Goal: Task Accomplishment & Management: Use online tool/utility

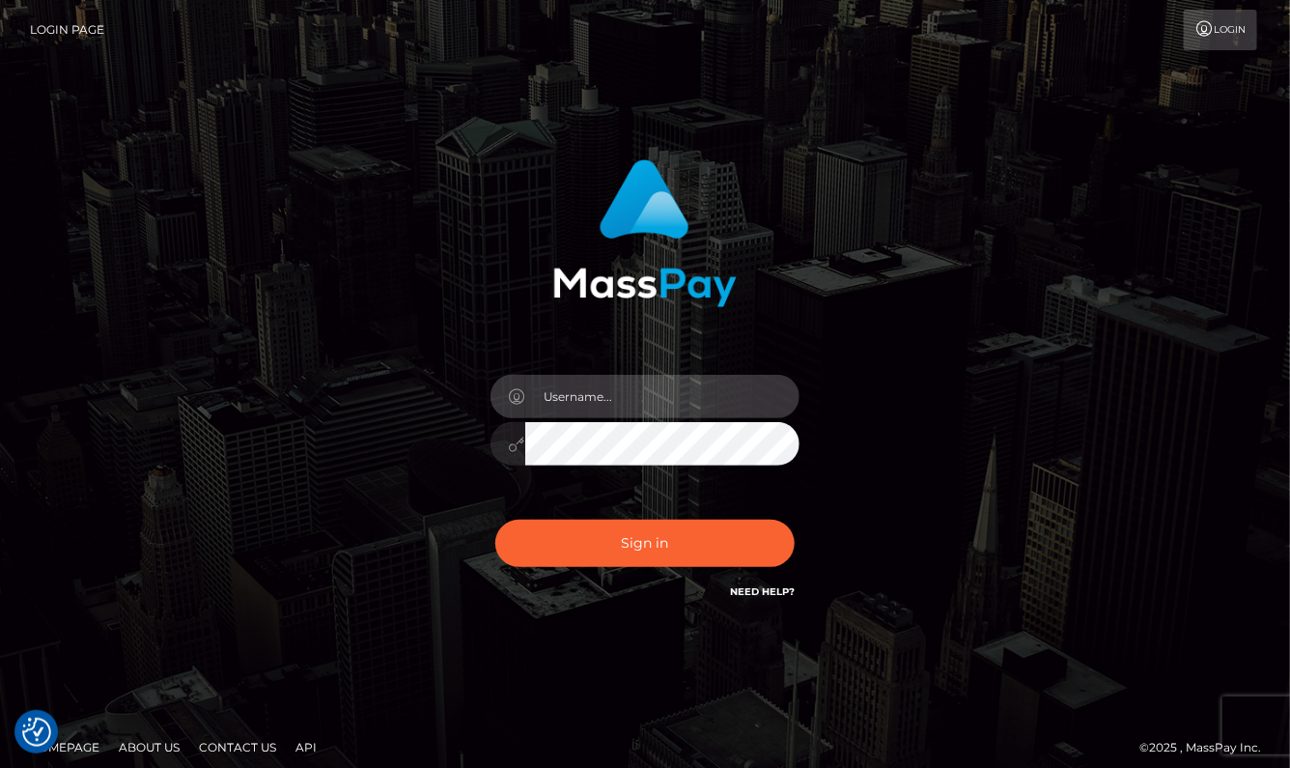
type input "aluasupport"
click at [638, 516] on div "Sign in Need Help?" at bounding box center [645, 551] width 338 height 86
click at [637, 518] on div "Sign in Need Help?" at bounding box center [645, 551] width 338 height 86
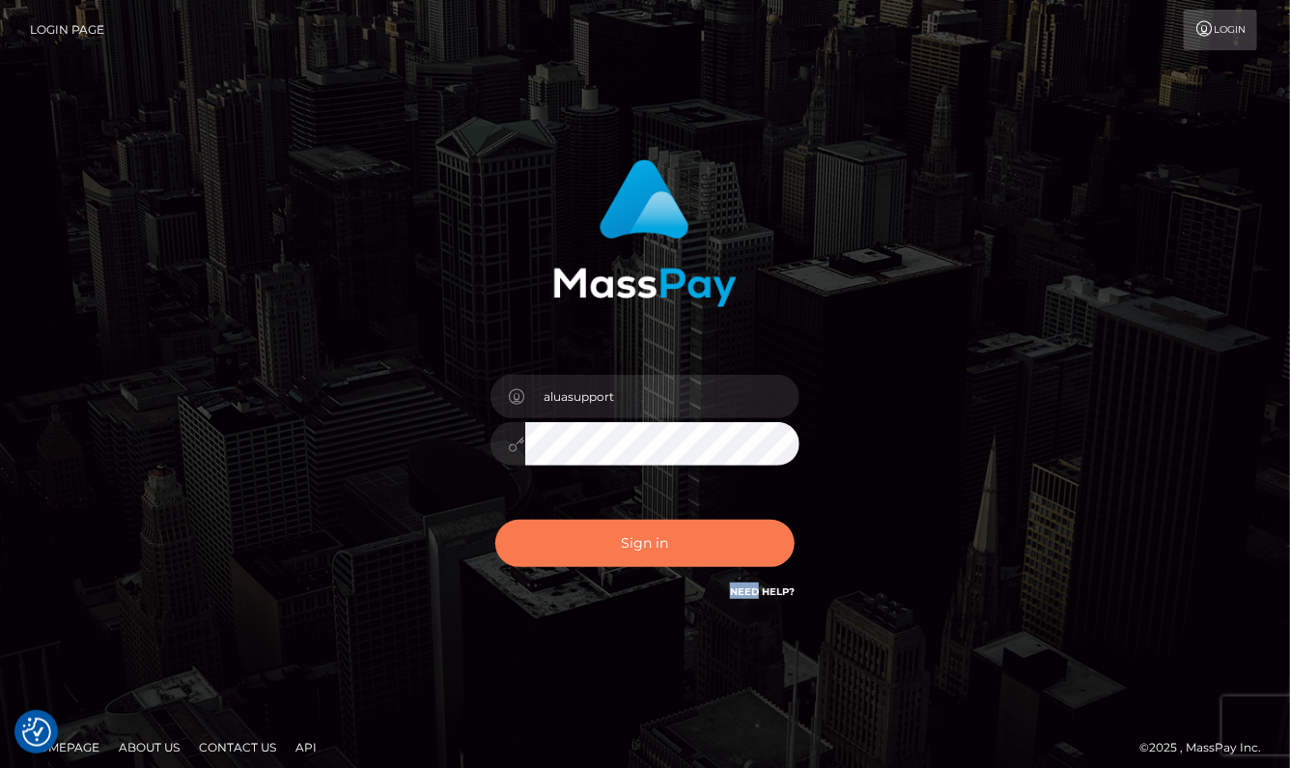
click at [635, 532] on button "Sign in" at bounding box center [644, 543] width 299 height 47
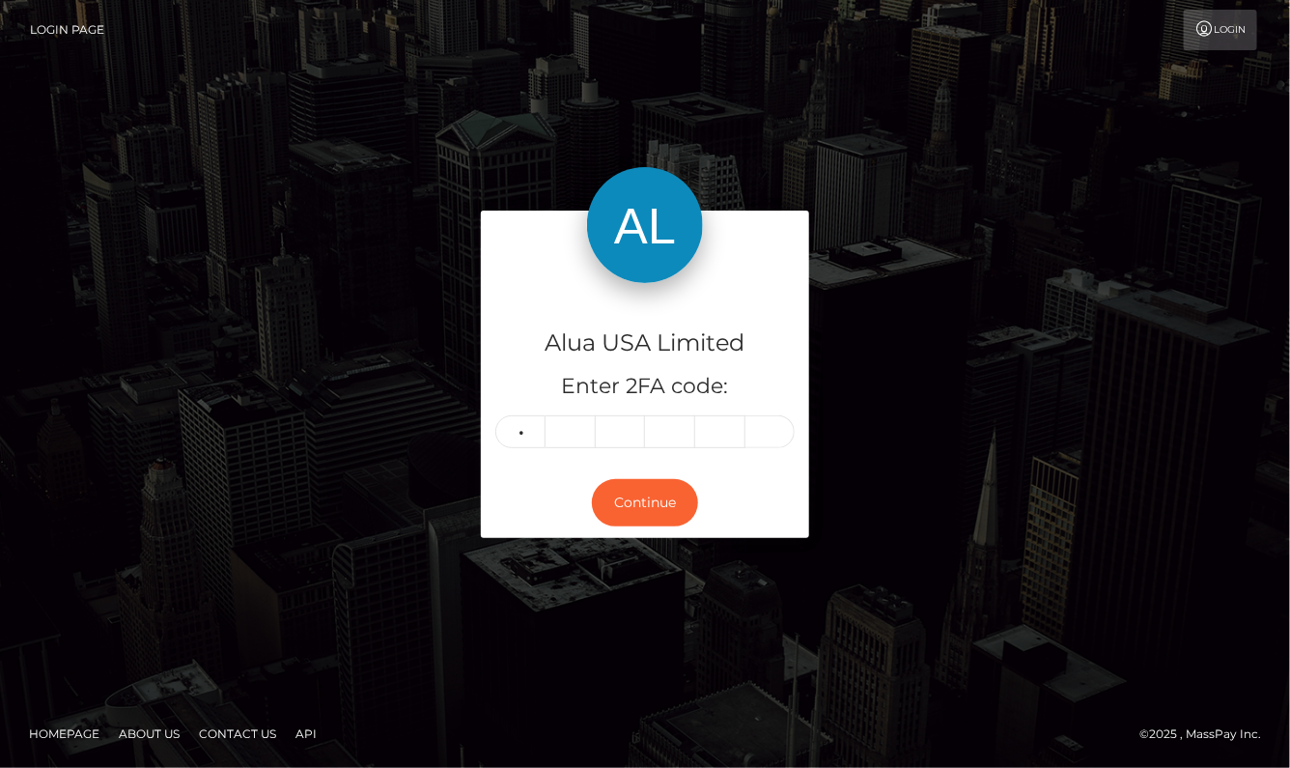
type input "0"
type input "4"
type input "3"
type input "6"
type input "2"
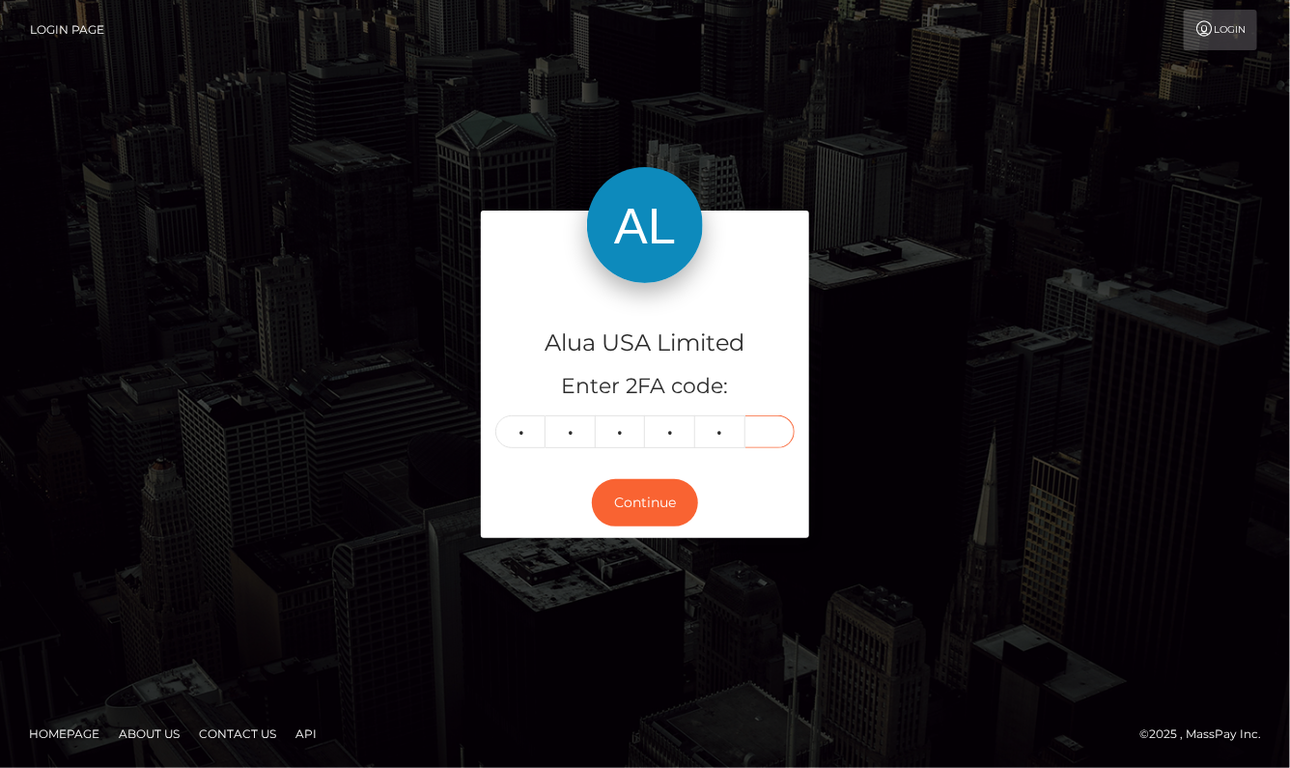
type input "3"
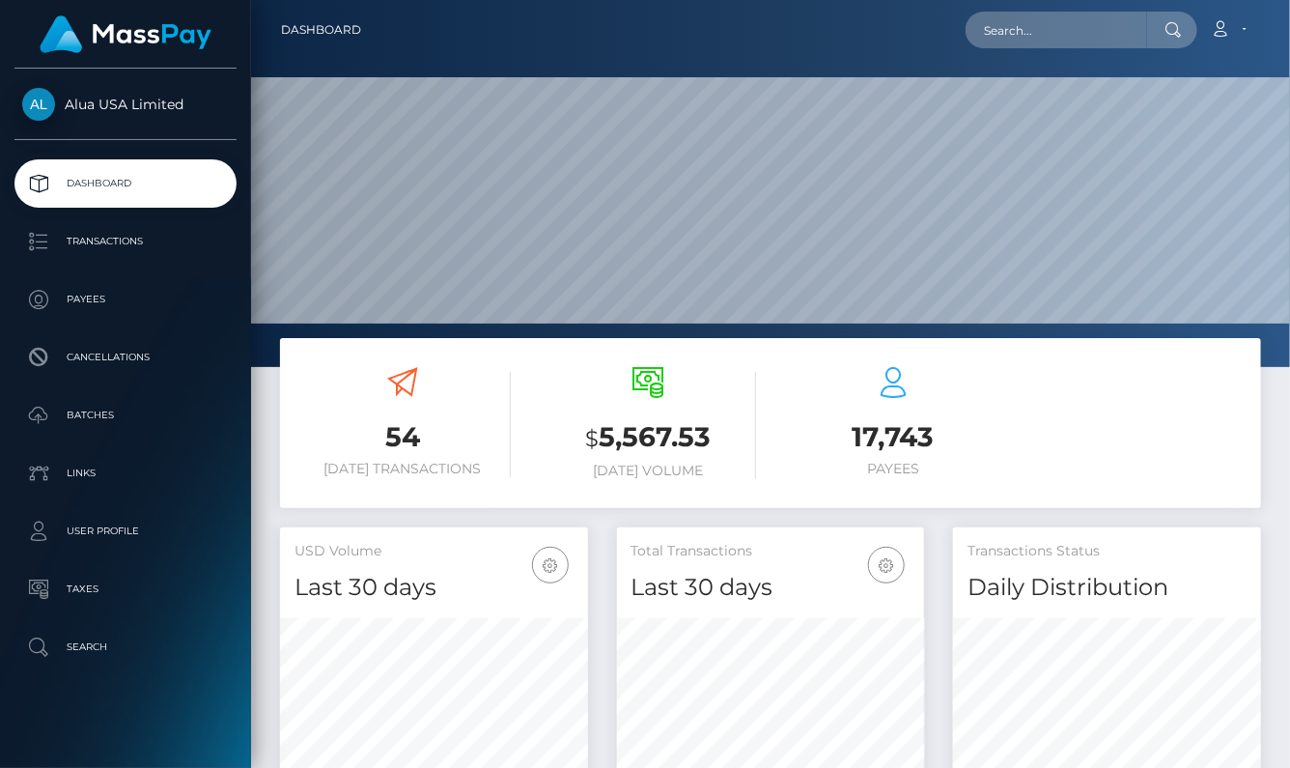
scroll to position [339, 307]
click at [1045, 42] on input "text" at bounding box center [1057, 30] width 182 height 37
click at [1038, 40] on input "text" at bounding box center [1057, 30] width 182 height 37
paste input "605cb2b829c4a75e7c33a26e"
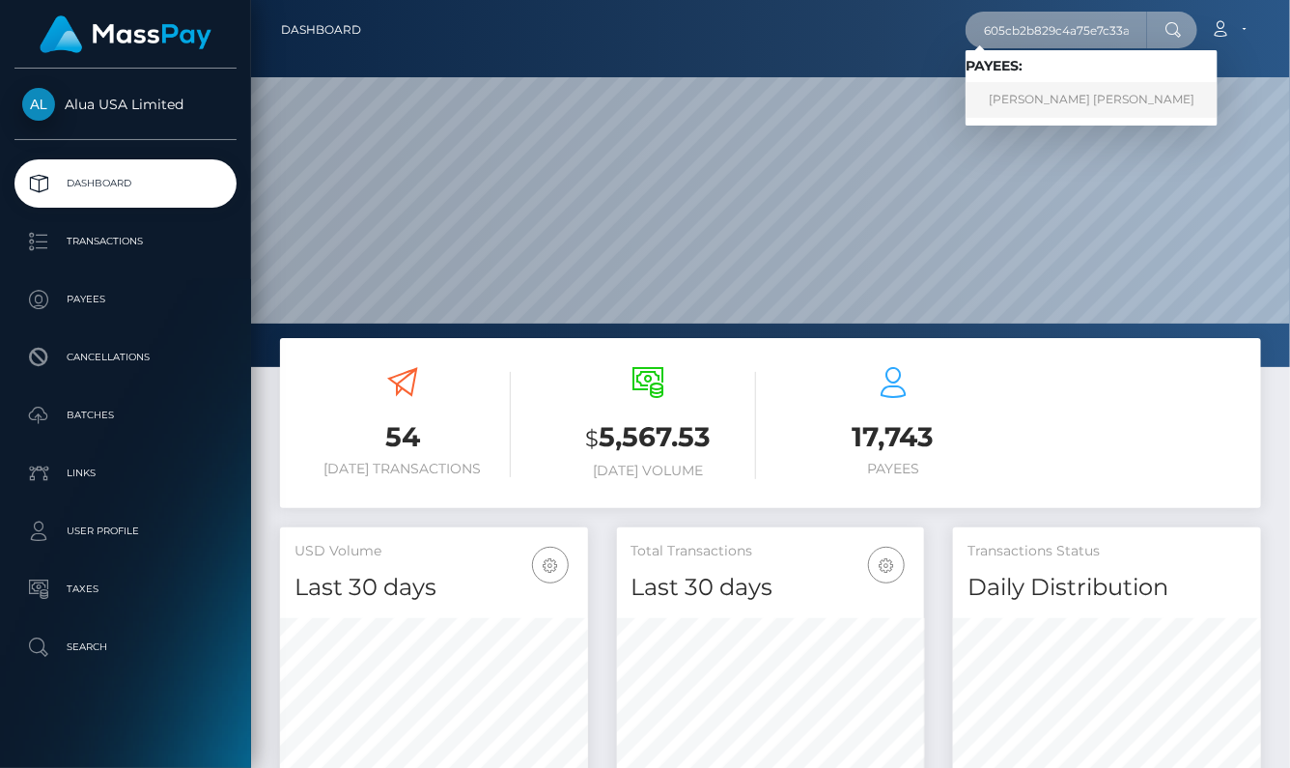
type input "605cb2b829c4a75e7c33a26e"
click at [1033, 89] on link "Nhi Nguyen Ngoc Thanh" at bounding box center [1092, 100] width 252 height 36
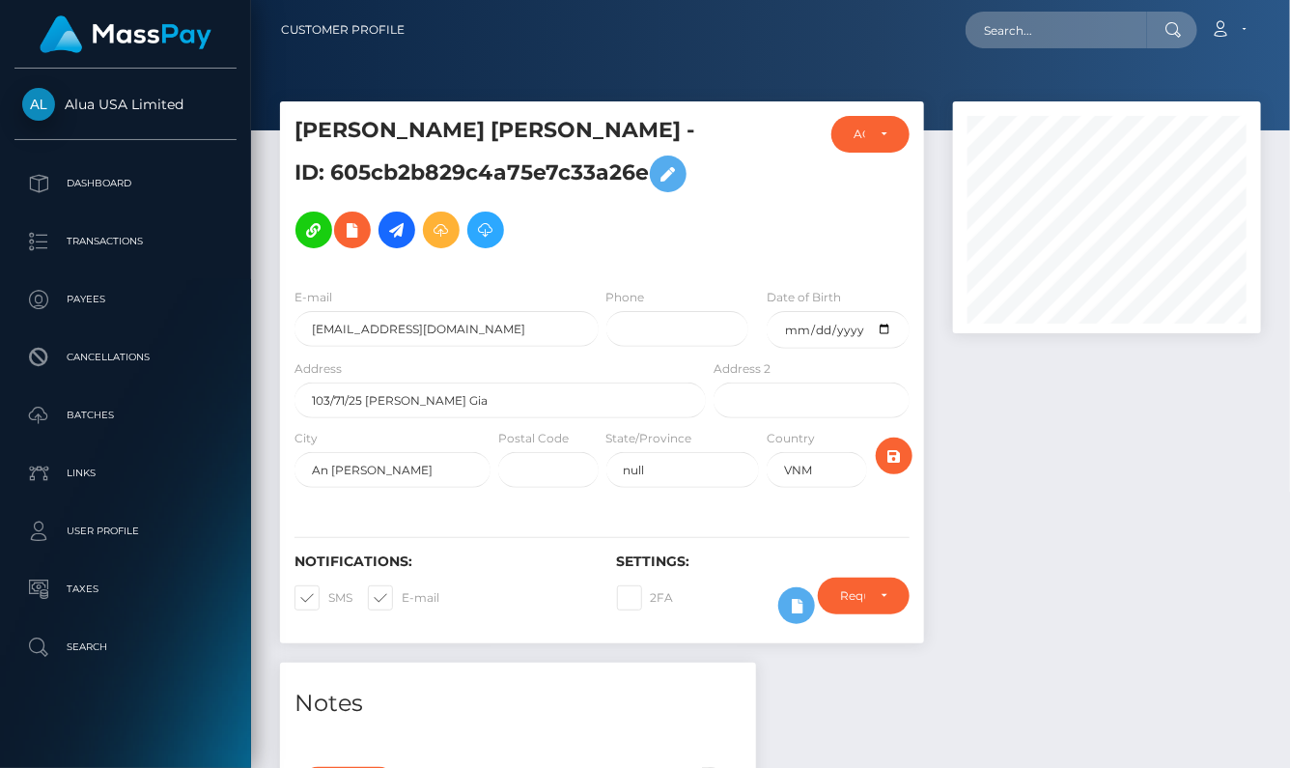
scroll to position [92, 0]
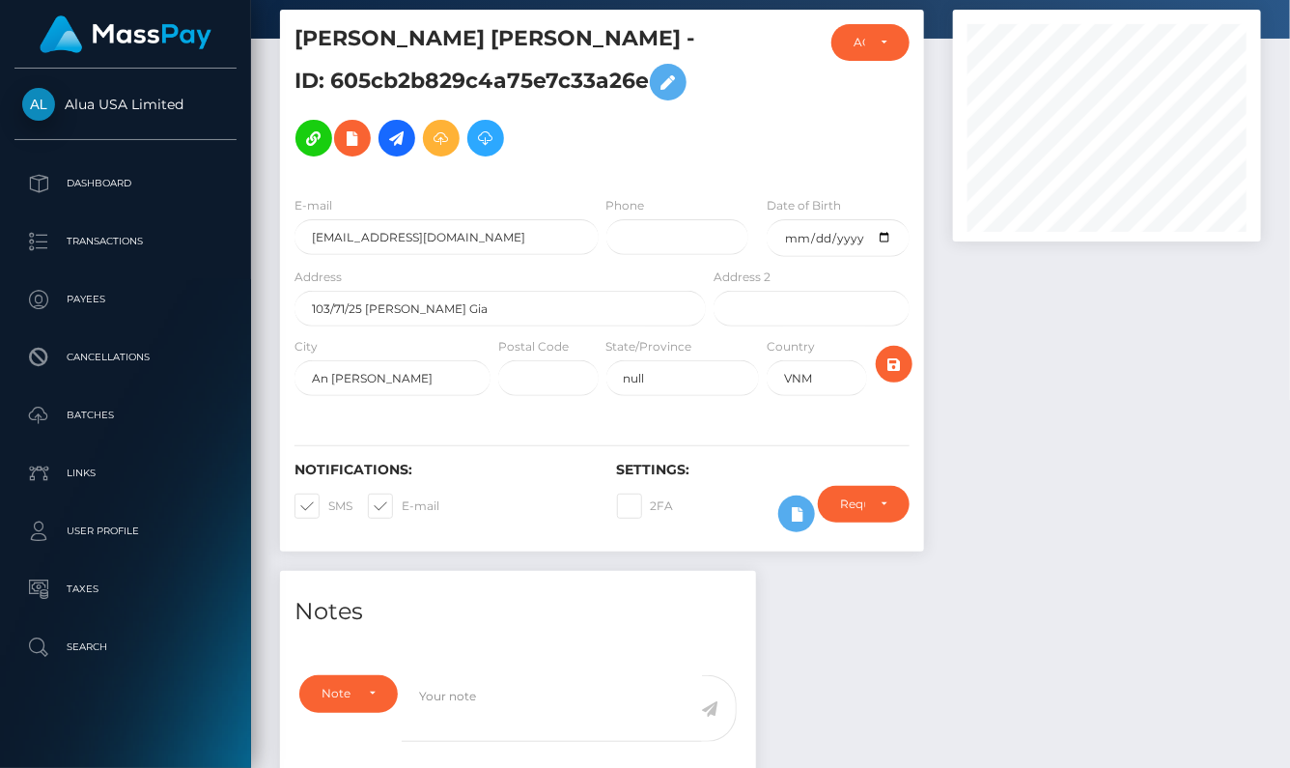
click at [793, 542] on div at bounding box center [783, 514] width 41 height 56
click at [790, 532] on button at bounding box center [796, 513] width 37 height 37
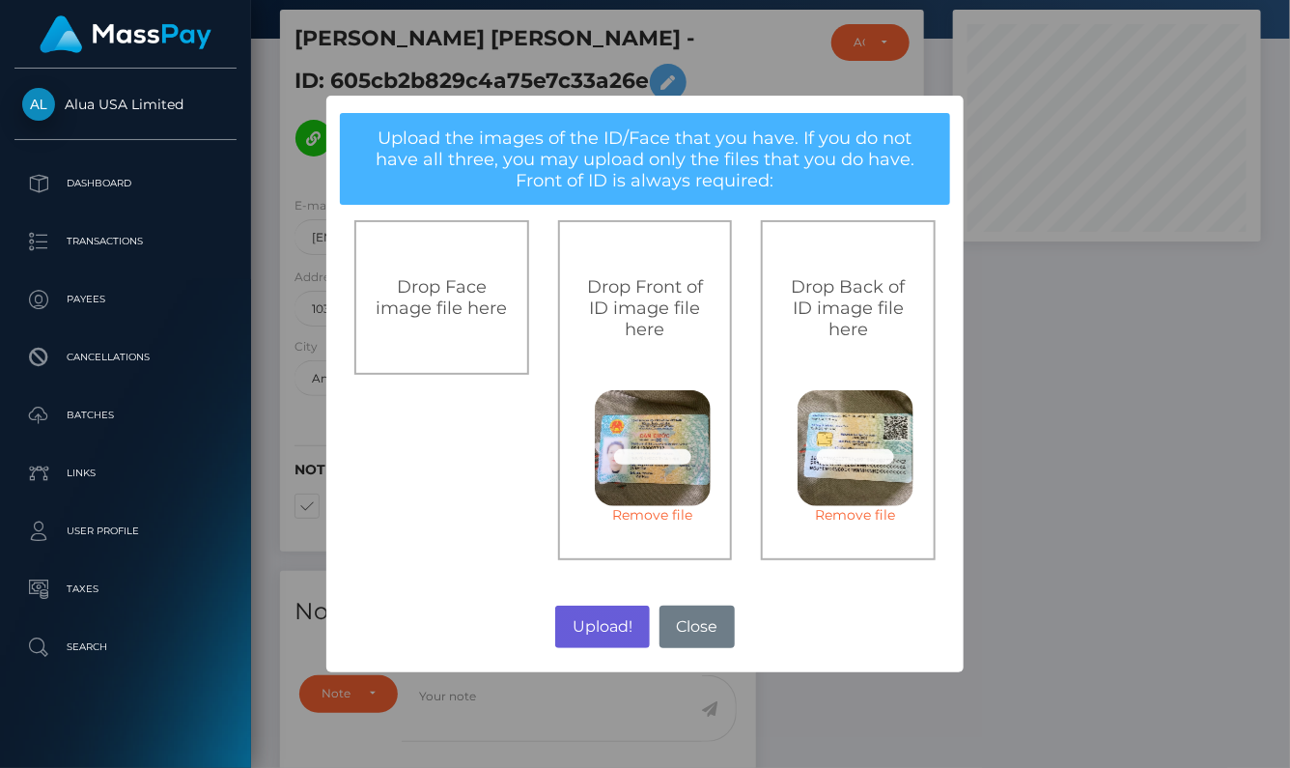
click at [594, 633] on button "Upload!" at bounding box center [602, 627] width 94 height 42
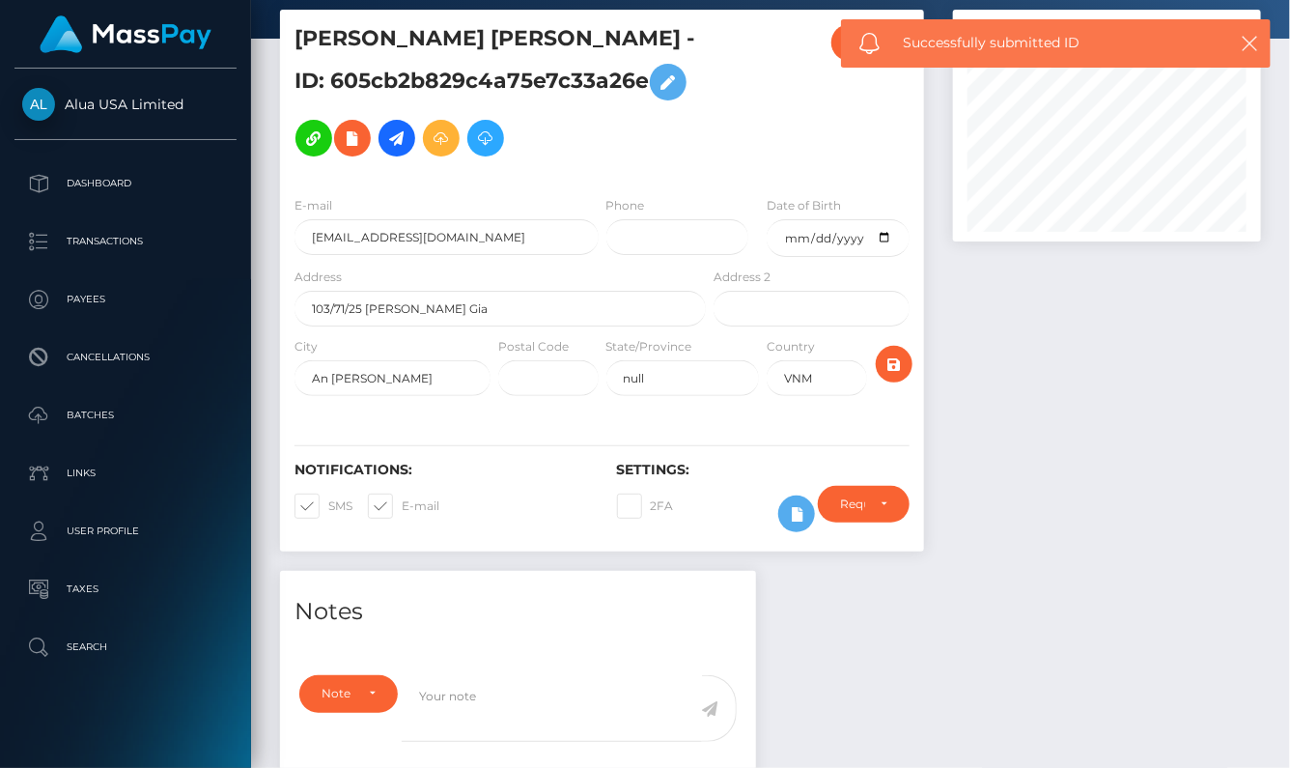
click at [594, 519] on div "Upload! No Close" at bounding box center [645, 506] width 319 height 26
click at [594, 527] on div "× Upload the images of the ID/Face that you have. If you do not have all three,…" at bounding box center [645, 384] width 319 height 288
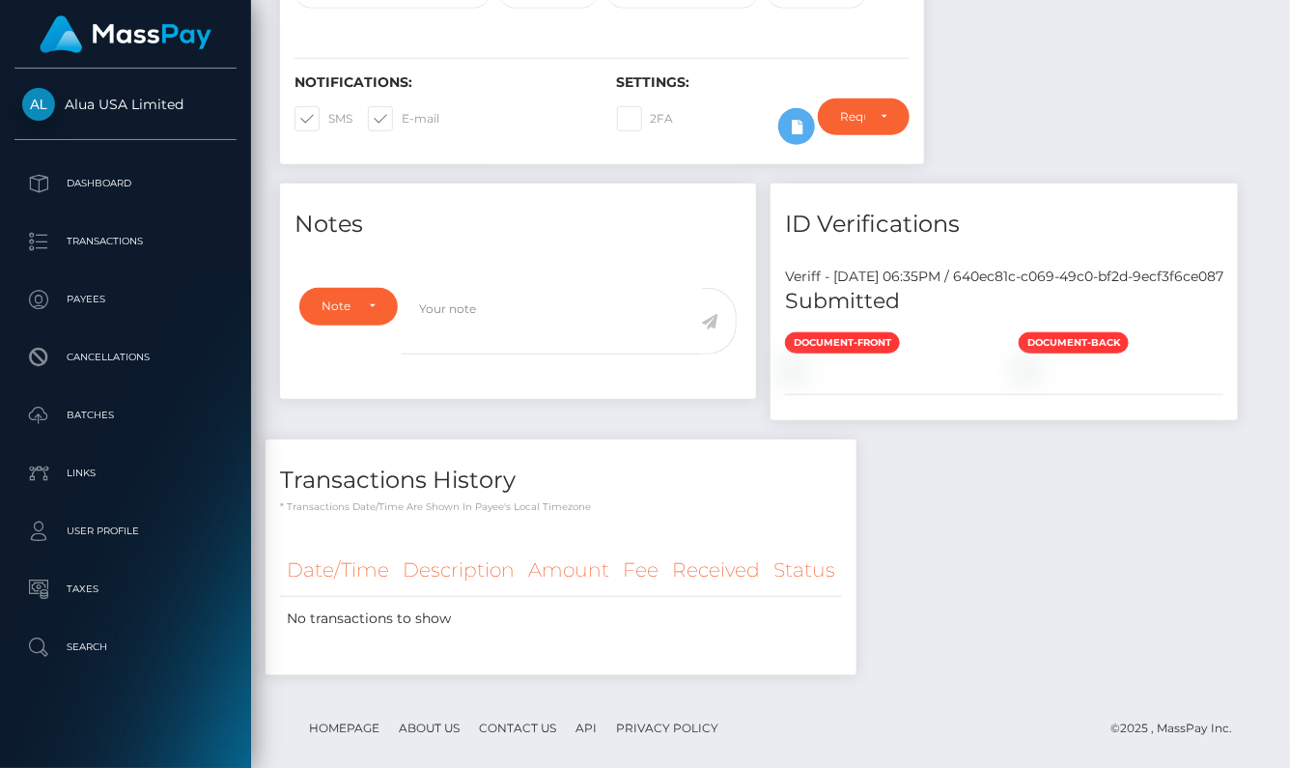
scroll to position [542, 0]
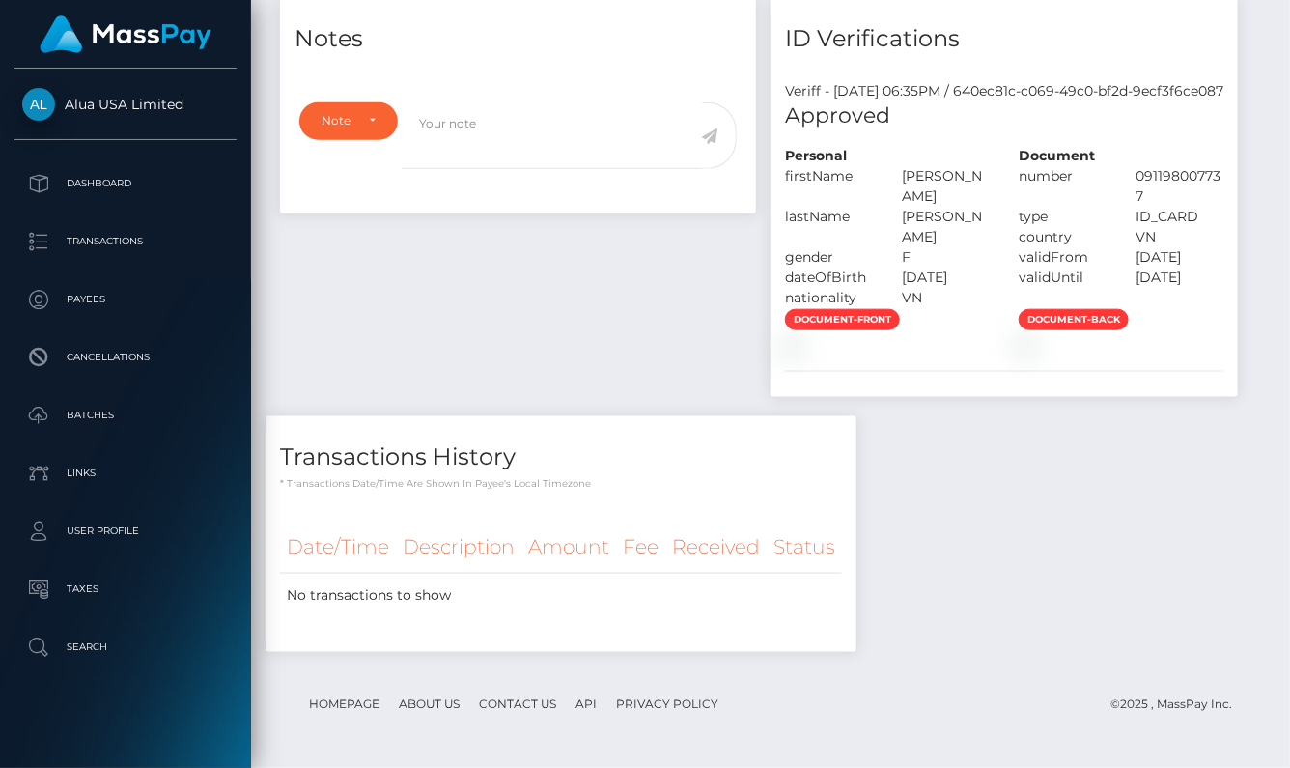
scroll to position [232, 307]
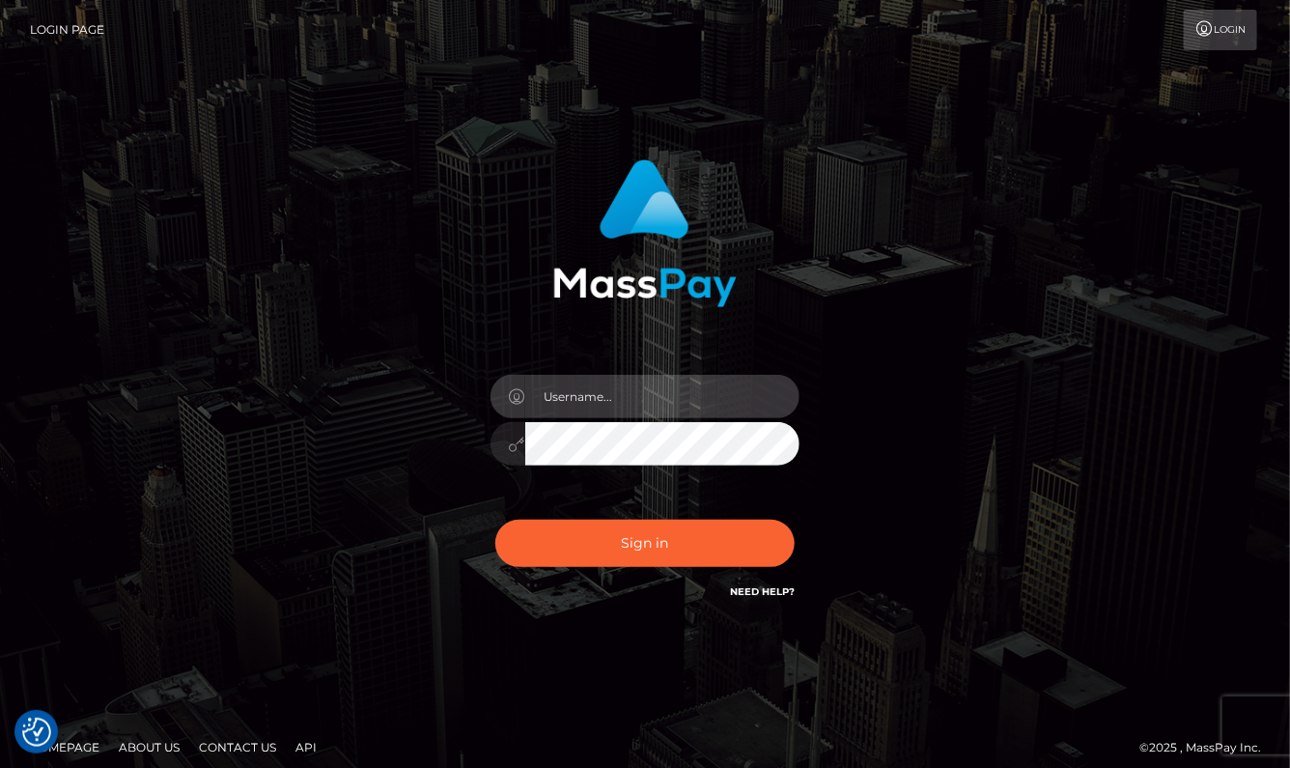
type input "aluasupport"
click at [645, 543] on button "Sign in" at bounding box center [644, 543] width 299 height 47
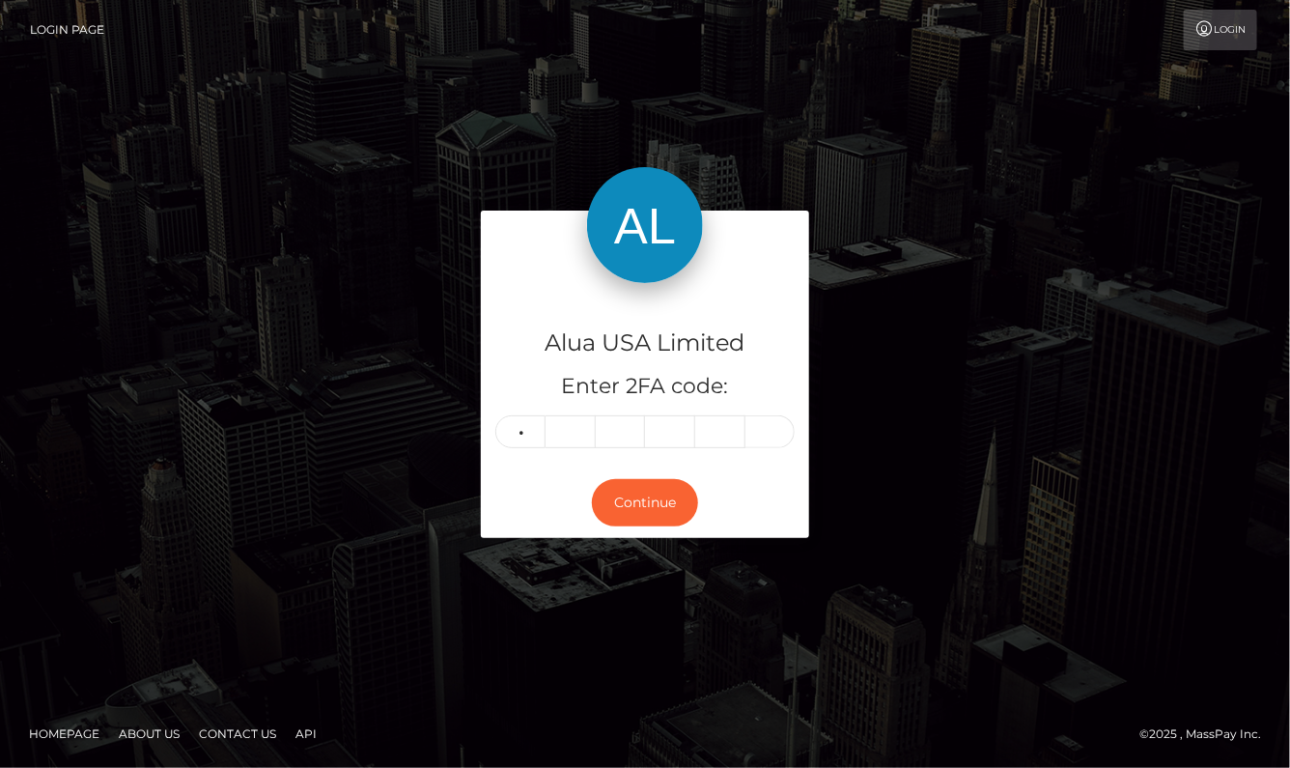
type input "5"
type input "1"
type input "8"
type input "4"
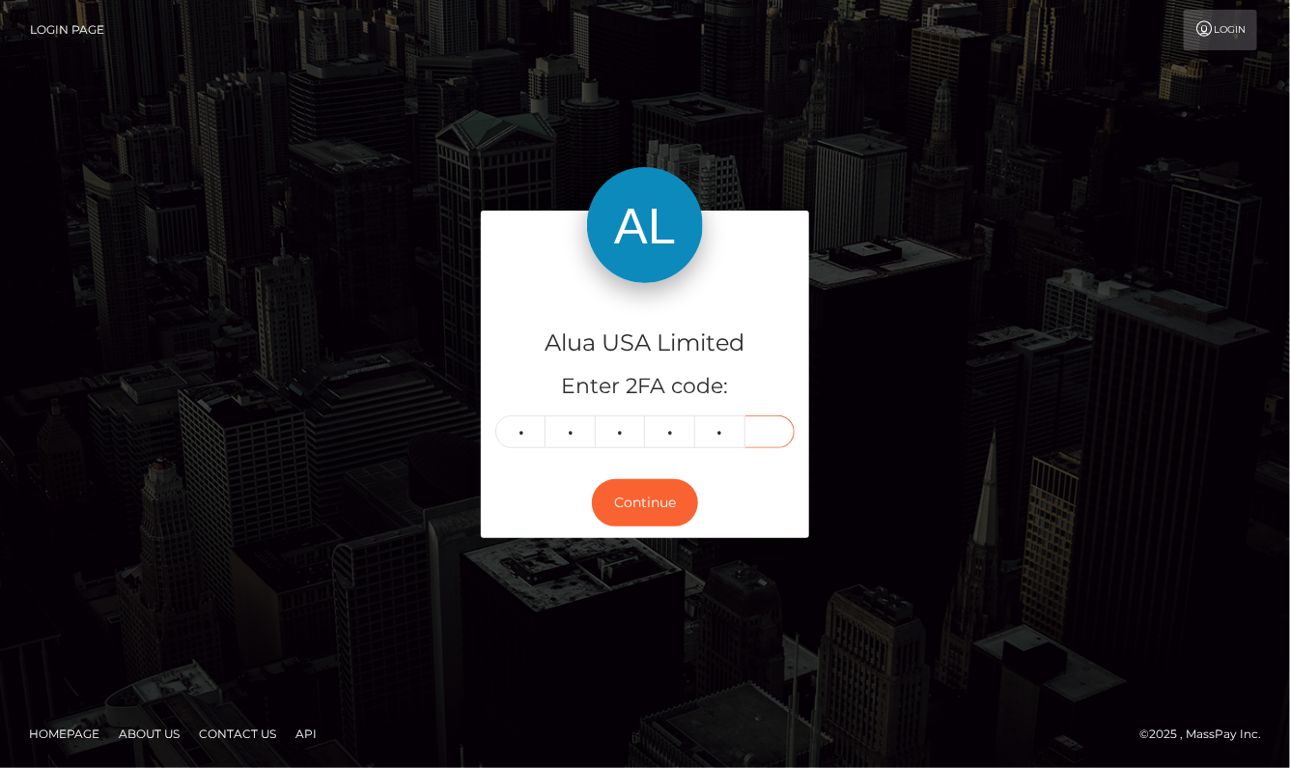
type input "0"
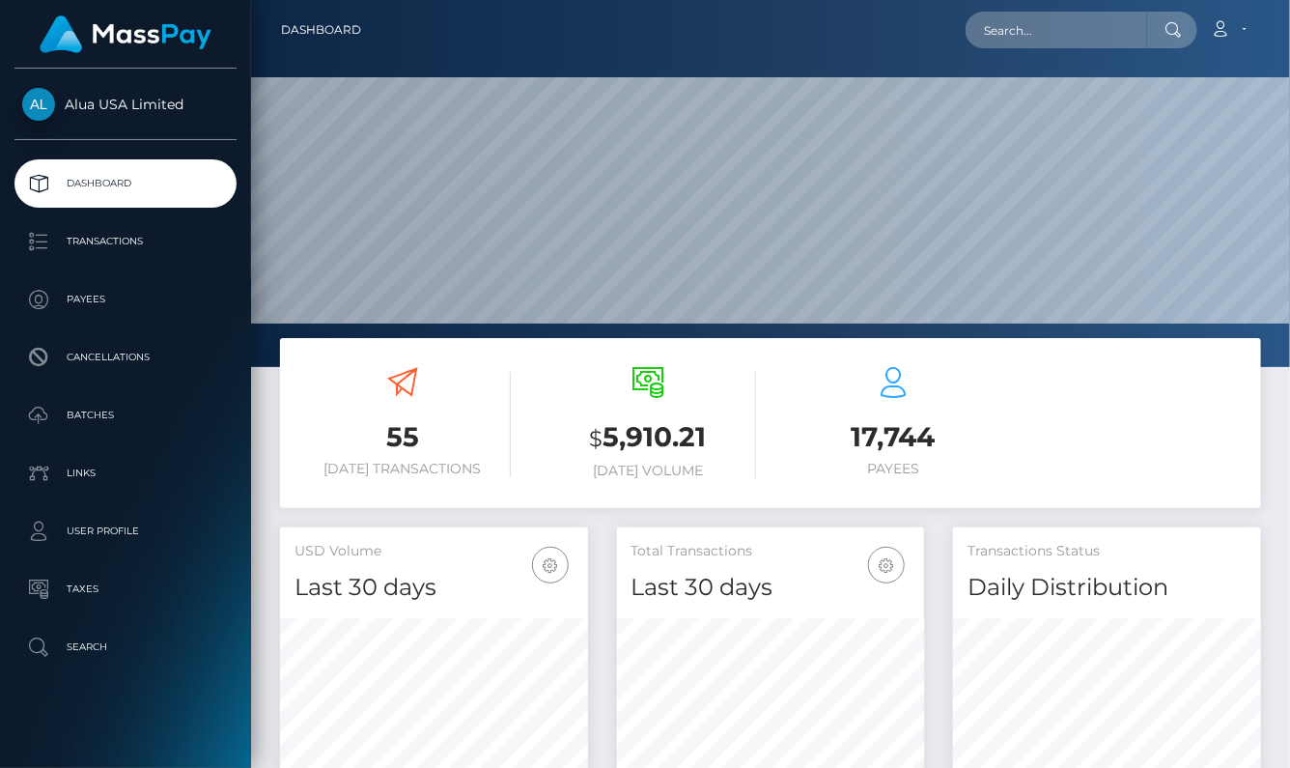
scroll to position [339, 307]
click at [1113, 7] on nav "Dashboard Loading... Loading... Account Edit Profile" at bounding box center [770, 30] width 1039 height 60
click at [1097, 17] on input "text" at bounding box center [1057, 30] width 182 height 37
paste input "68a49a96464abd39fd032a02"
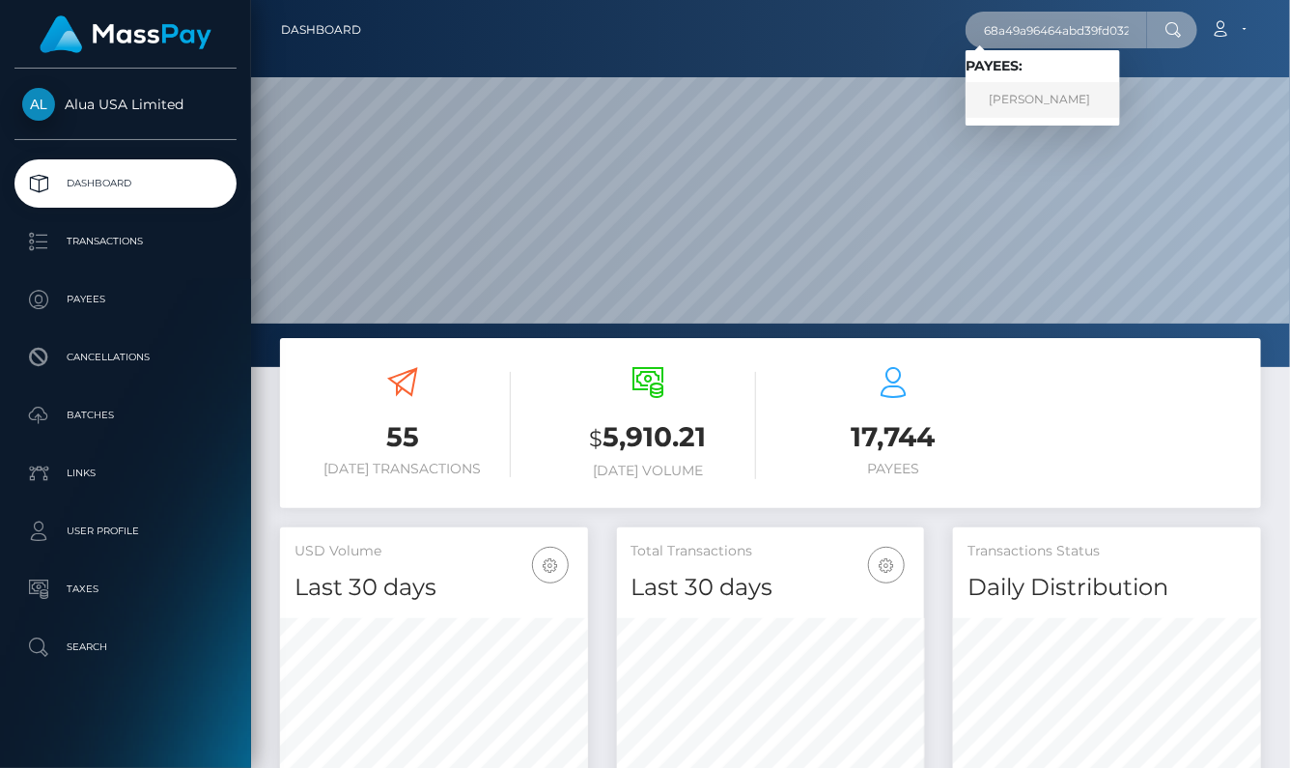
type input "68a49a96464abd39fd032a02"
click at [1066, 99] on link "Sian Harries" at bounding box center [1043, 100] width 155 height 36
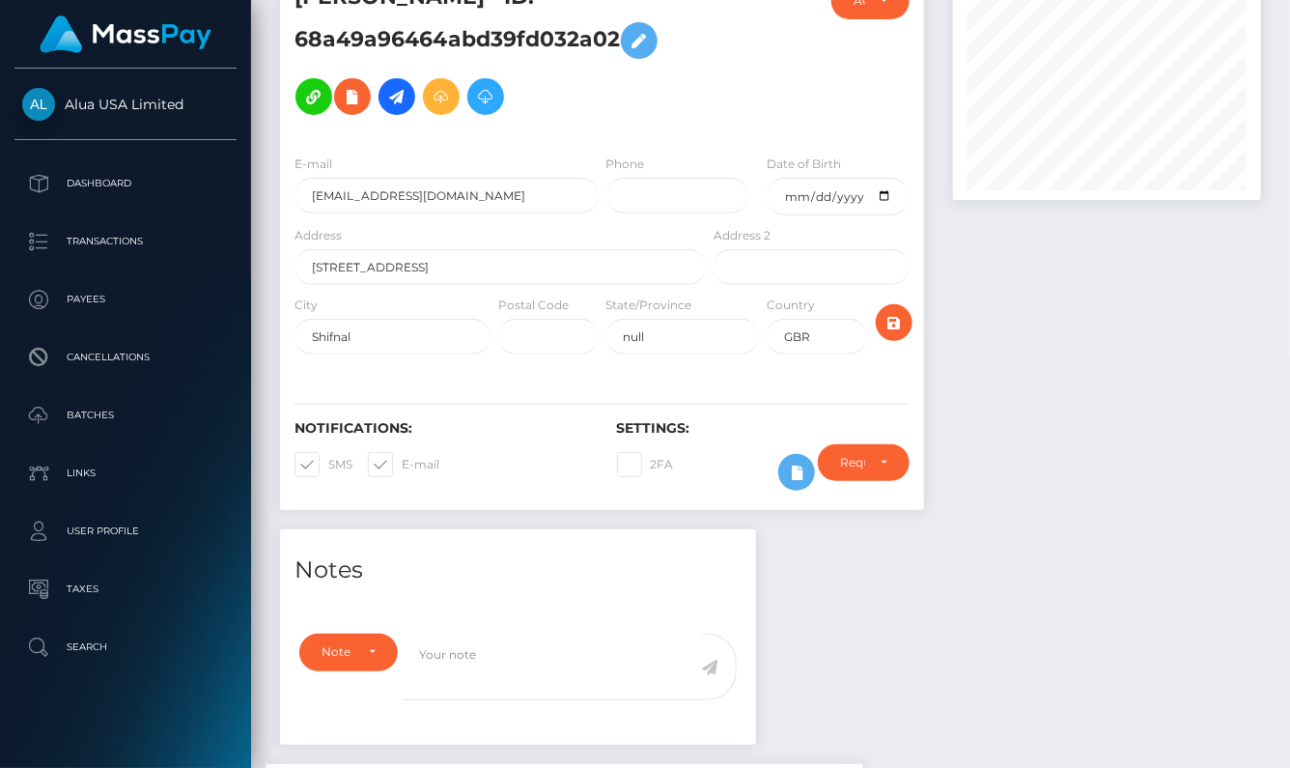
scroll to position [170, 0]
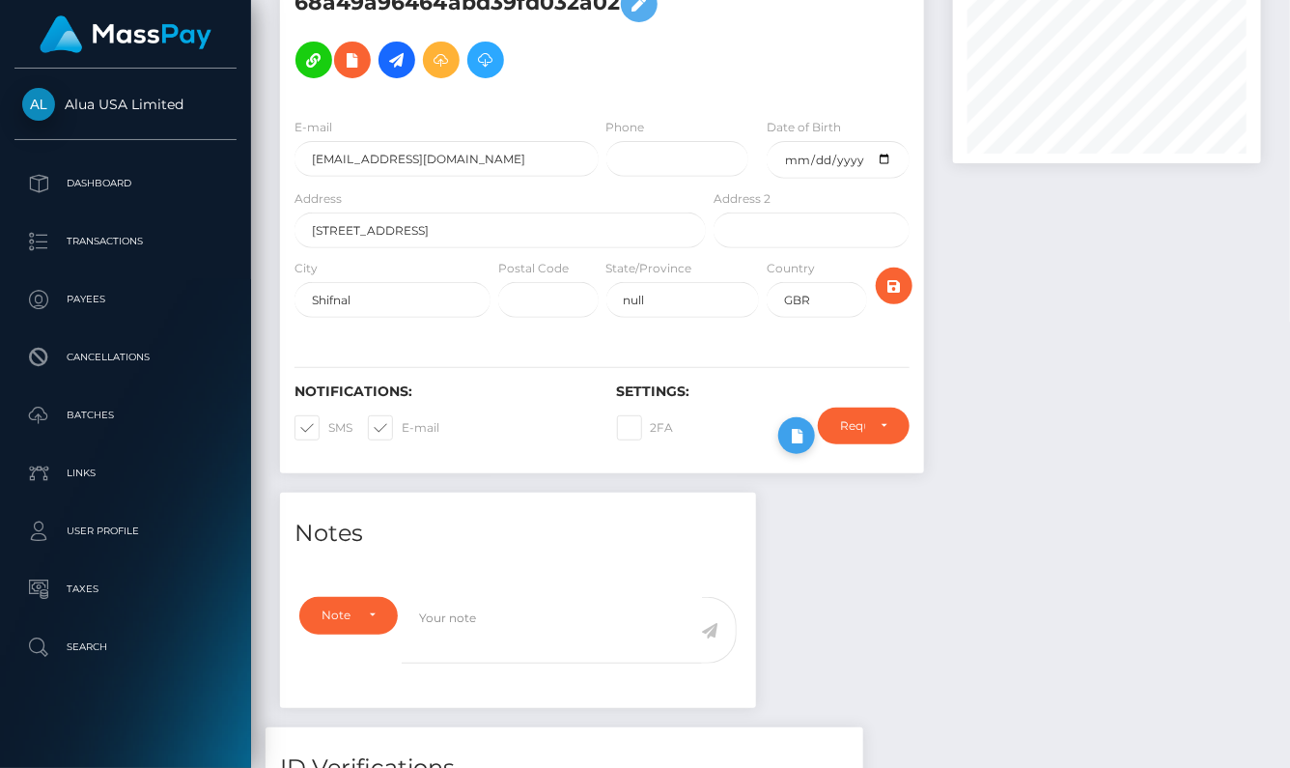
click at [796, 446] on icon at bounding box center [796, 436] width 23 height 24
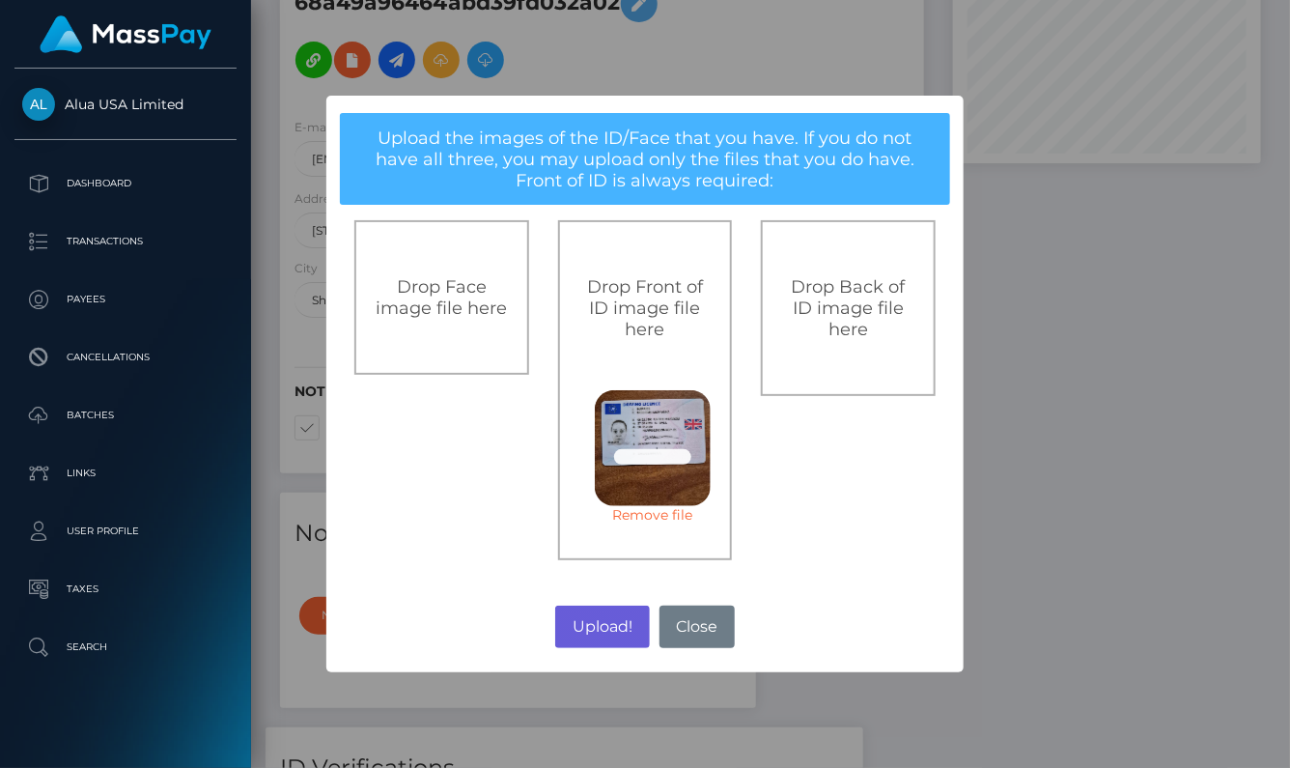
click at [615, 616] on button "Upload!" at bounding box center [602, 627] width 94 height 42
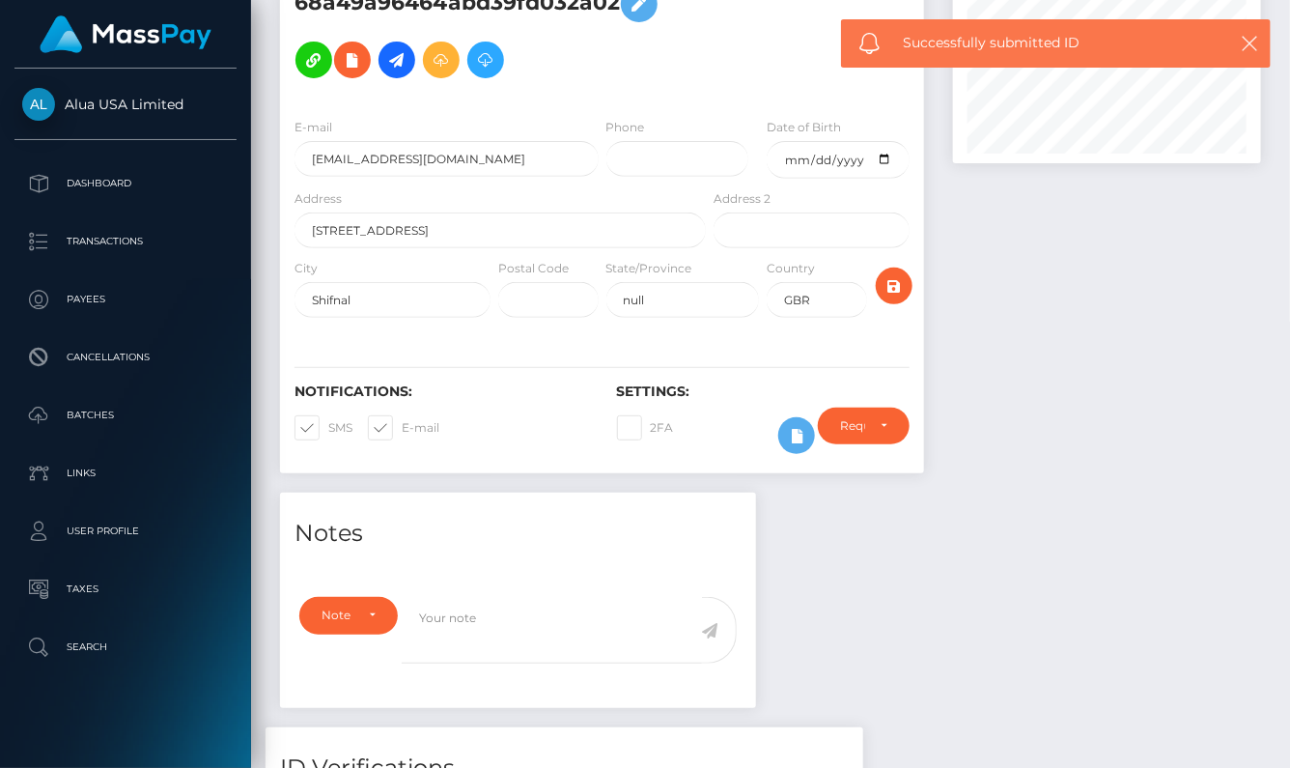
scroll to position [169, 0]
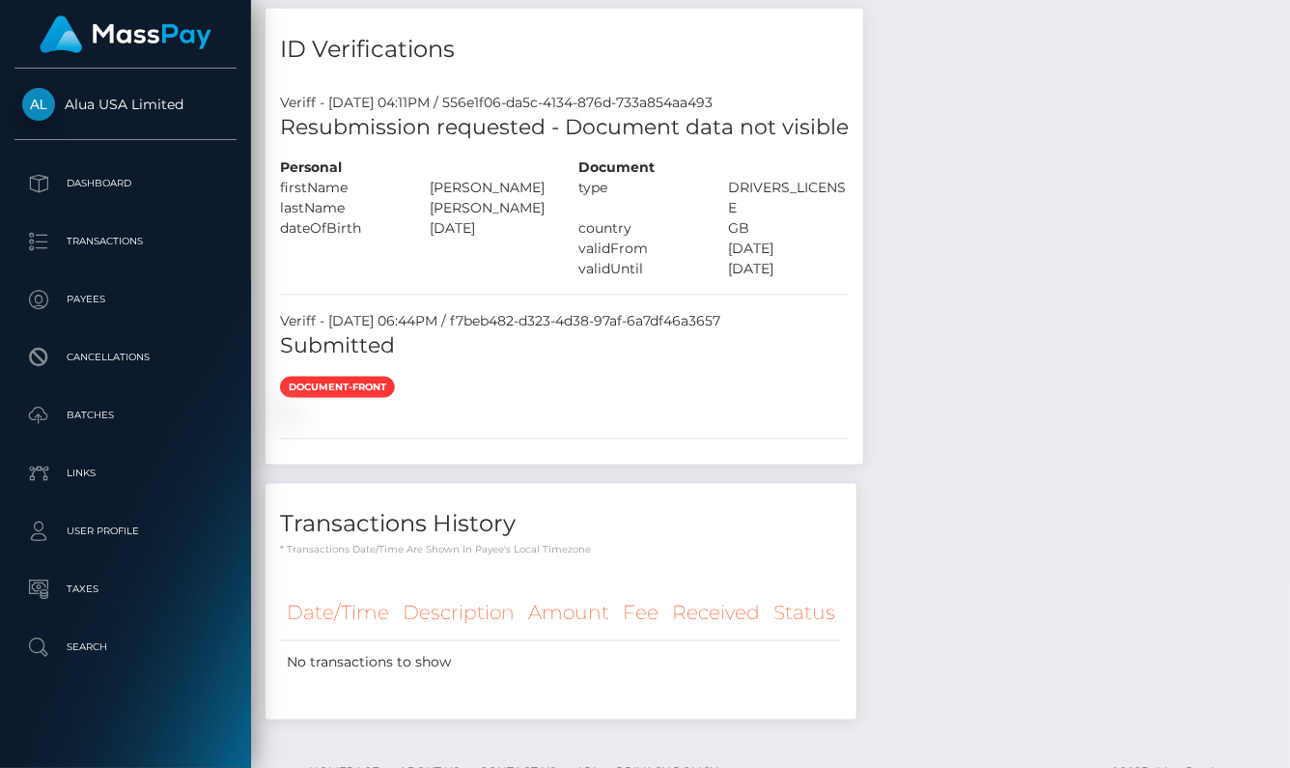
scroll to position [932, 0]
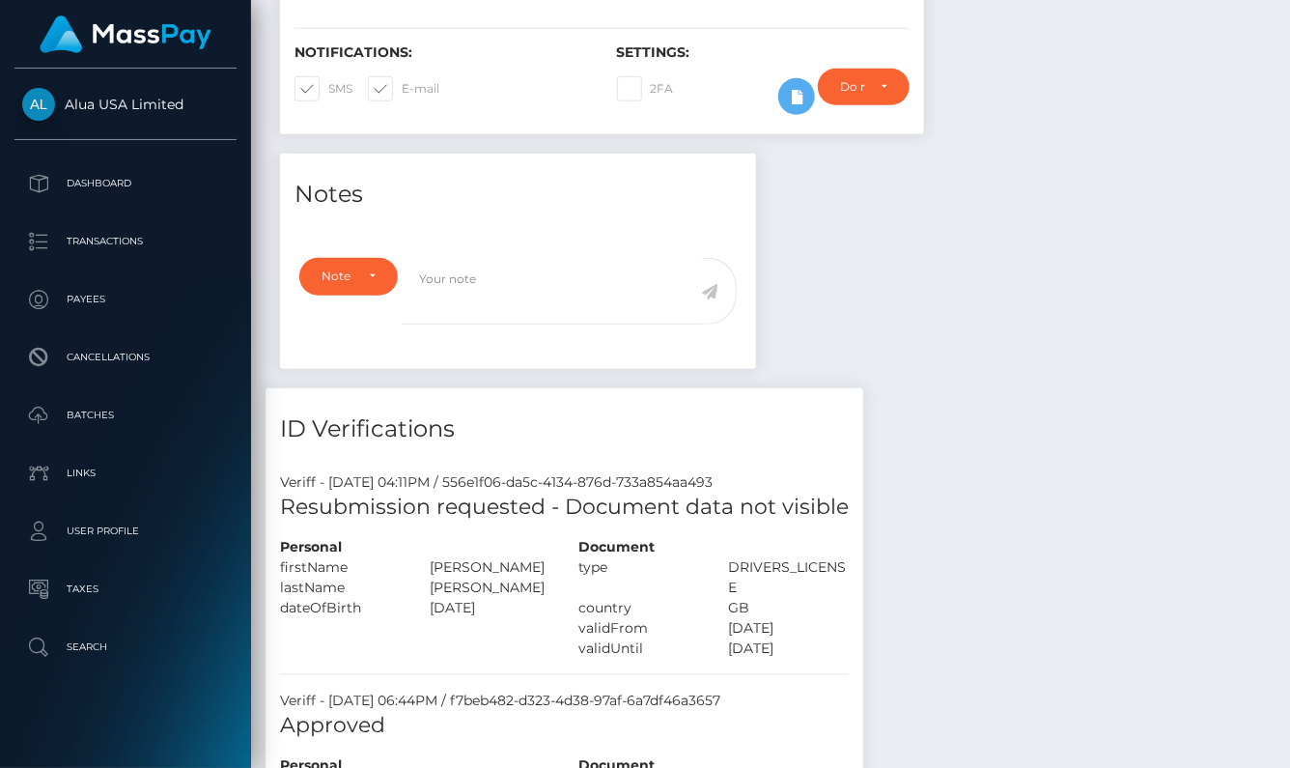
scroll to position [232, 307]
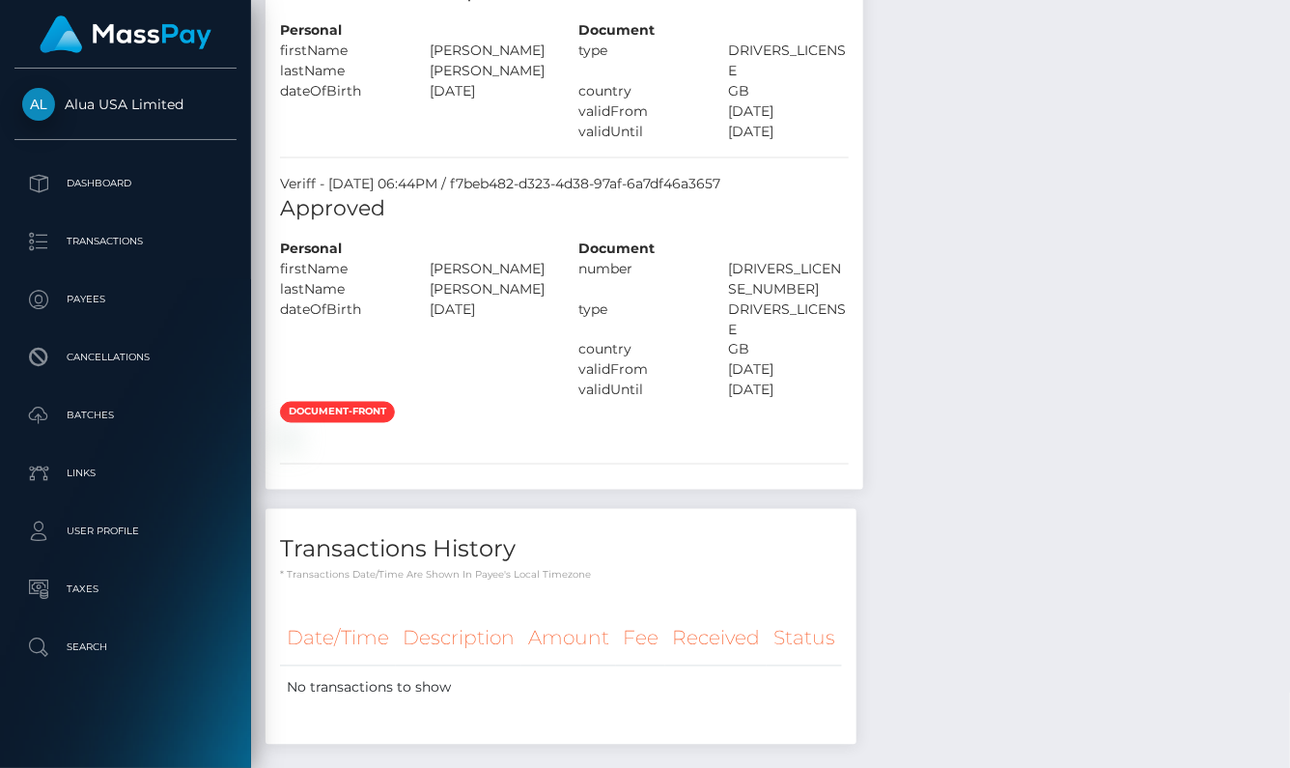
click at [1011, 335] on div "Notes Note Type Compliance Clear Compliance General Note Type" at bounding box center [771, 200] width 1010 height 1127
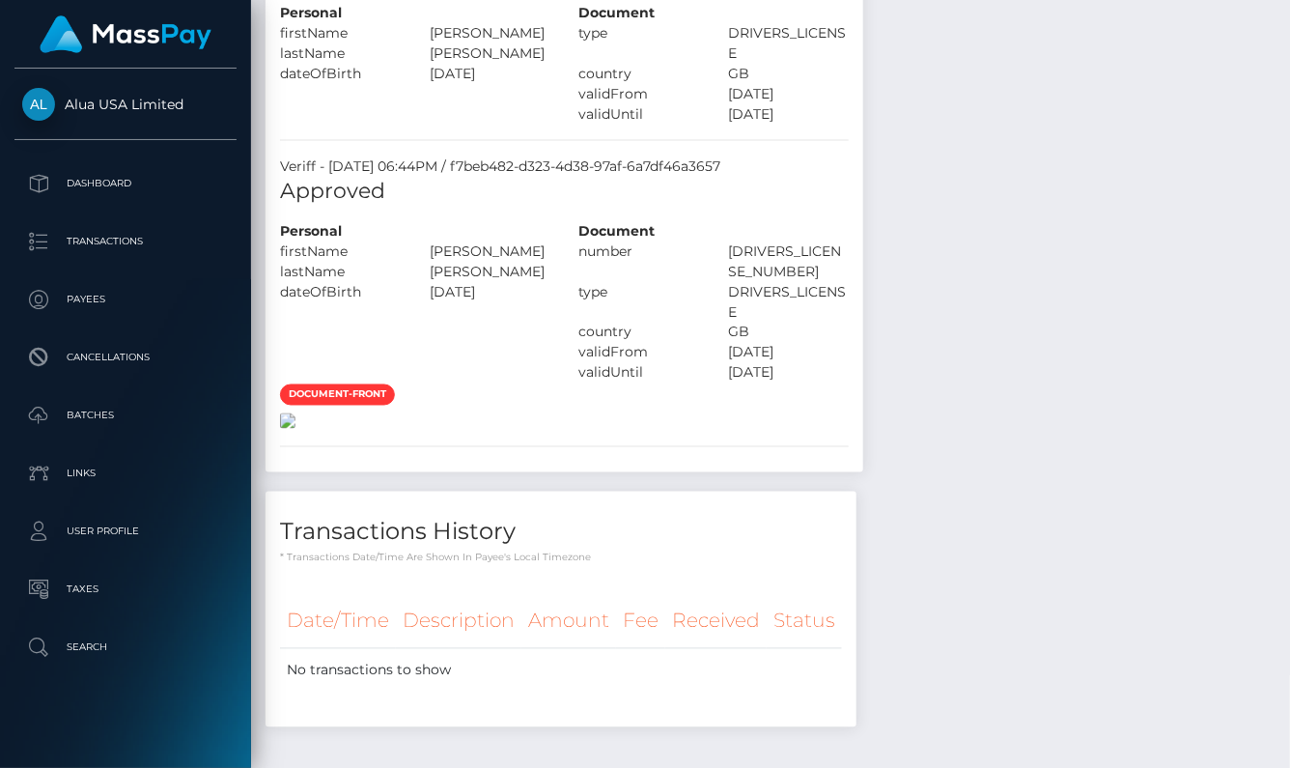
scroll to position [1067, 0]
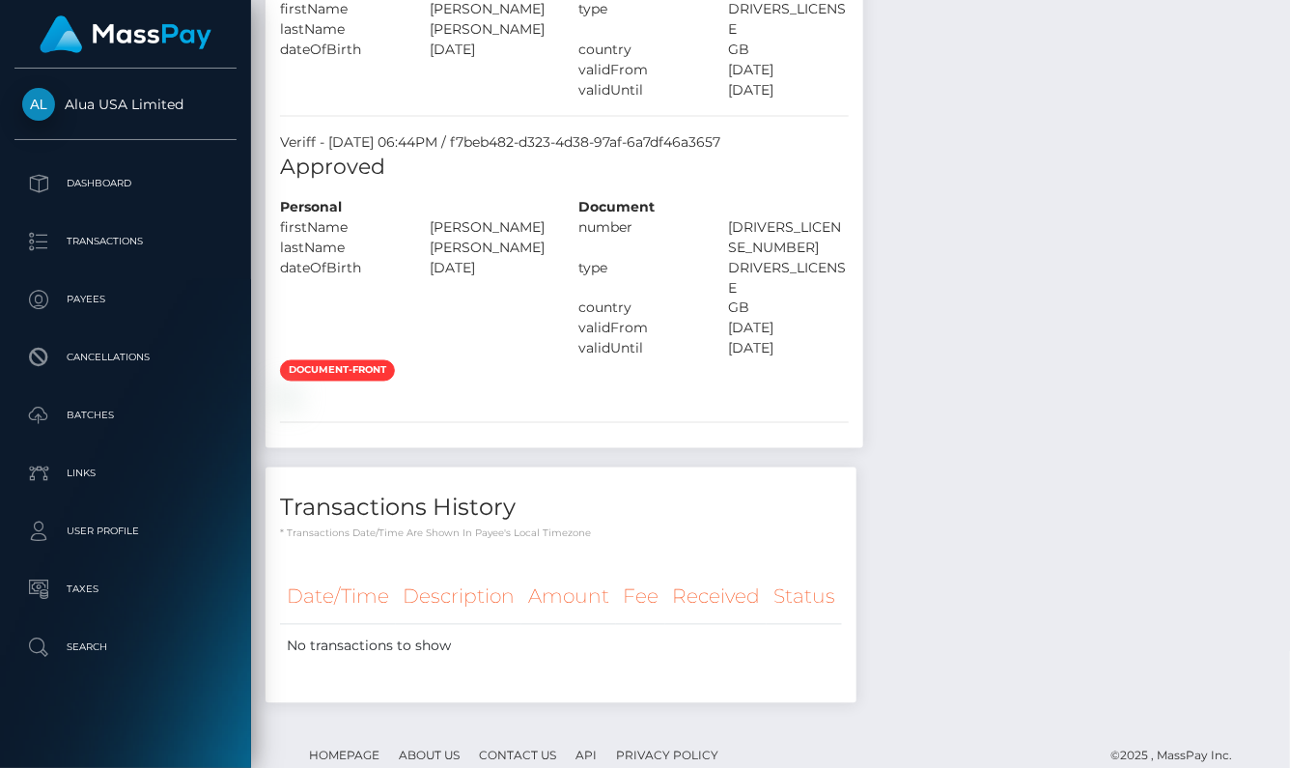
click at [977, 434] on div "Notes Note Type Compliance Clear Compliance General Note Type" at bounding box center [771, 158] width 1010 height 1127
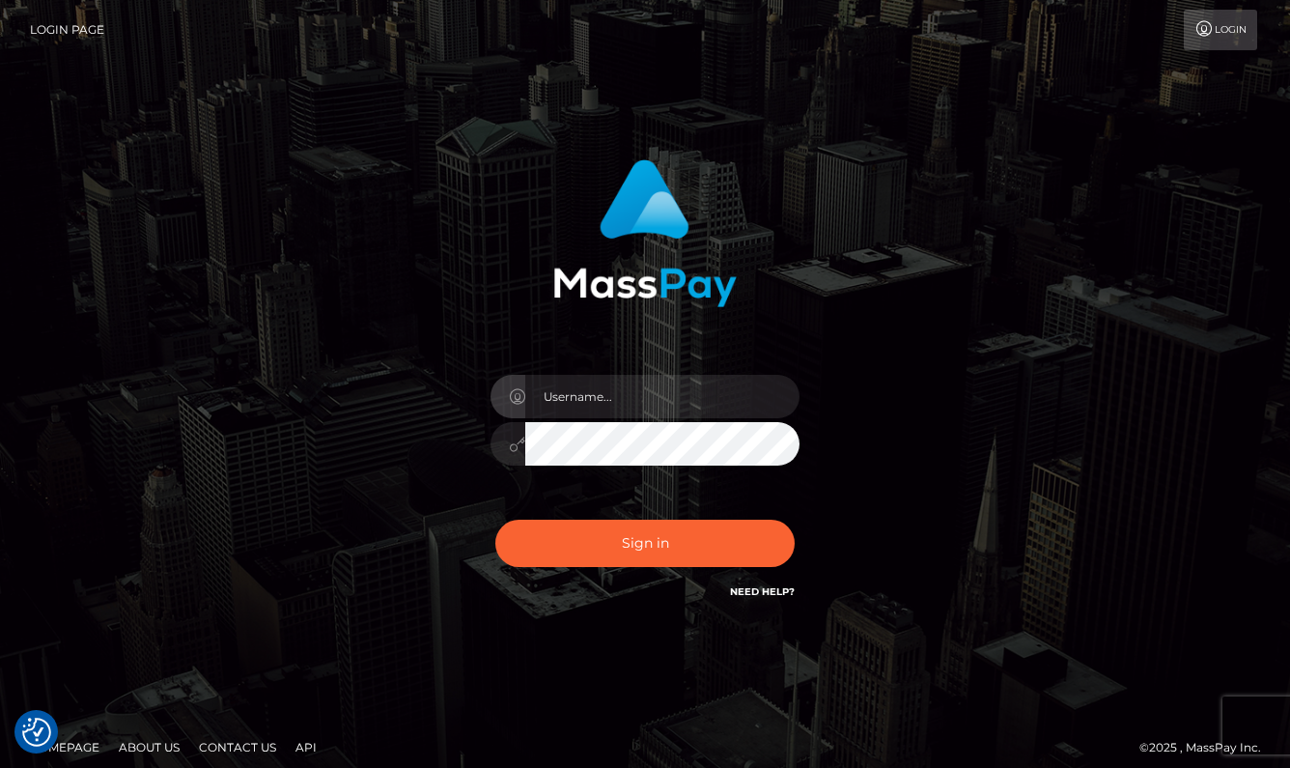
checkbox input "true"
